Goal: Task Accomplishment & Management: Complete application form

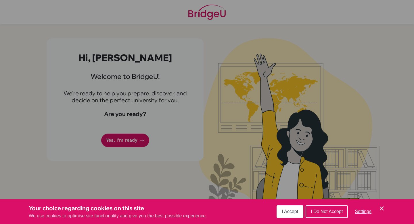
click at [289, 210] on span "I Accept" at bounding box center [290, 211] width 16 height 5
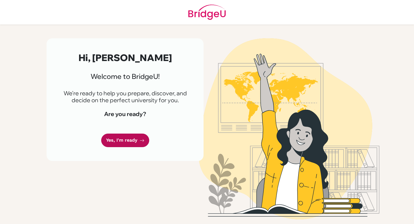
click at [123, 139] on link "Yes, I'm ready" at bounding box center [125, 141] width 48 height 14
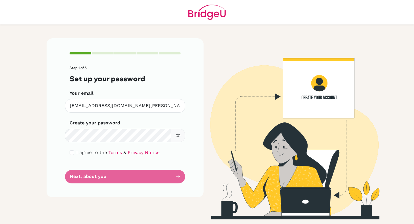
click at [74, 150] on div "I agree to the Terms & Privacy Notice" at bounding box center [125, 152] width 111 height 7
click at [73, 150] on input "checkbox" at bounding box center [72, 152] width 5 height 5
checkbox input "true"
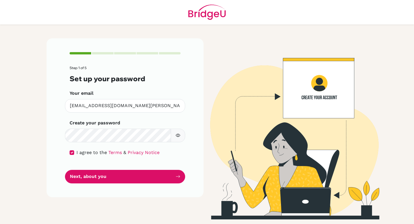
click at [180, 131] on button "button" at bounding box center [178, 136] width 14 height 14
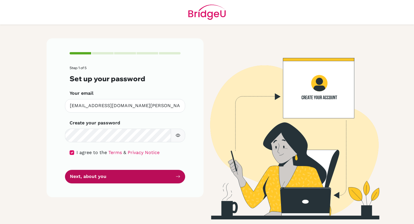
click at [149, 175] on button "Next, about you" at bounding box center [125, 177] width 120 height 14
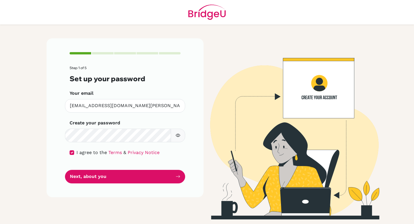
click at [172, 138] on button "button" at bounding box center [178, 136] width 14 height 14
click at [176, 138] on icon "button" at bounding box center [178, 135] width 5 height 5
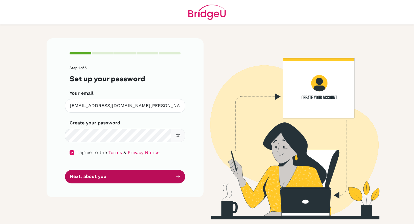
click at [125, 177] on button "Next, about you" at bounding box center [125, 177] width 120 height 14
